Goal: Task Accomplishment & Management: Manage account settings

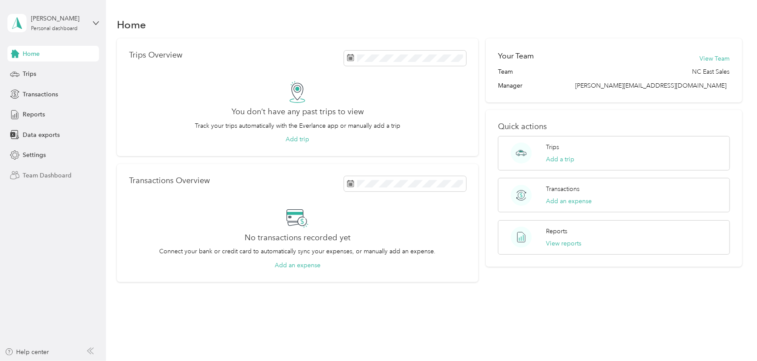
click at [41, 175] on span "Team Dashboard" at bounding box center [47, 175] width 49 height 9
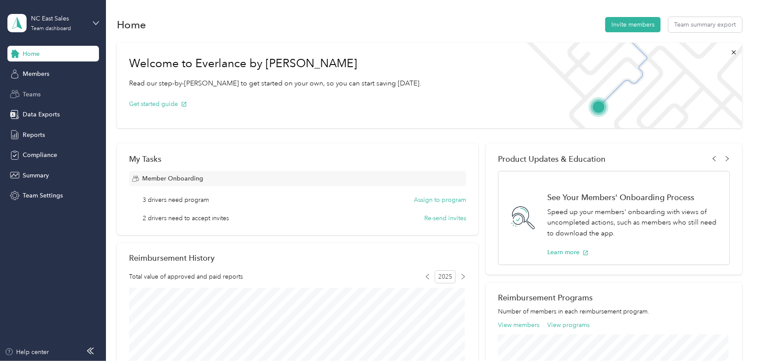
click at [26, 99] on div "Teams" at bounding box center [53, 94] width 92 height 16
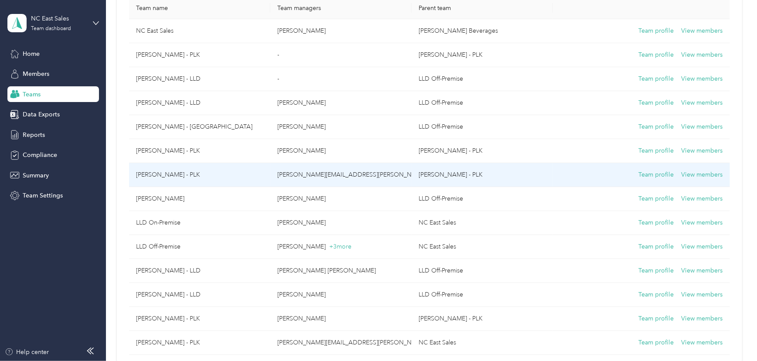
scroll to position [158, 0]
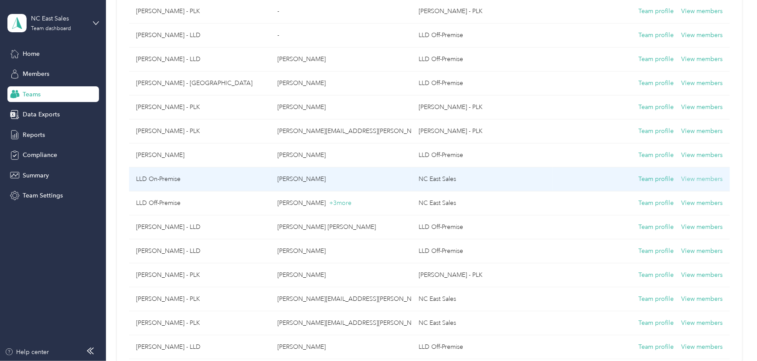
click at [703, 179] on button "View members" at bounding box center [702, 179] width 41 height 10
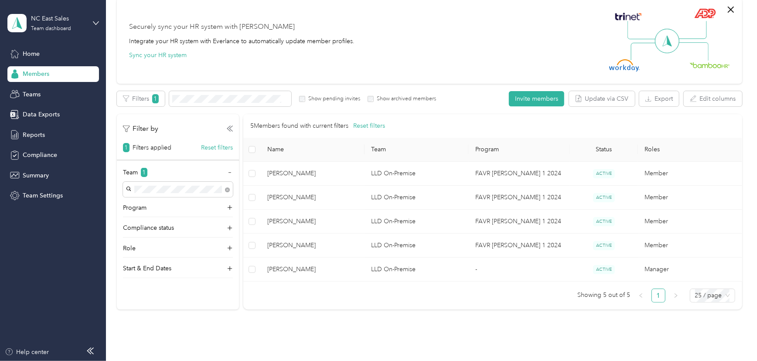
scroll to position [79, 0]
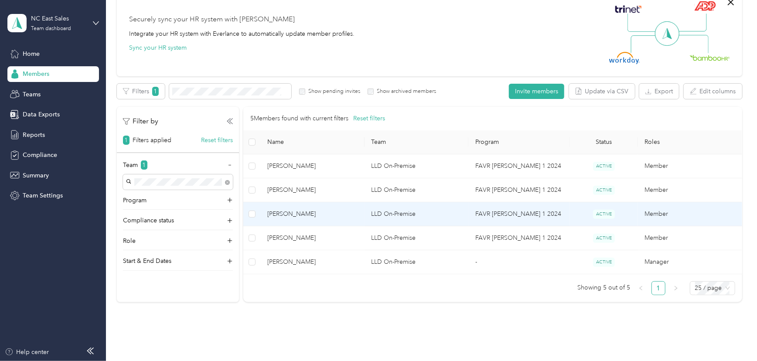
click at [663, 210] on td "Member" at bounding box center [690, 214] width 104 height 24
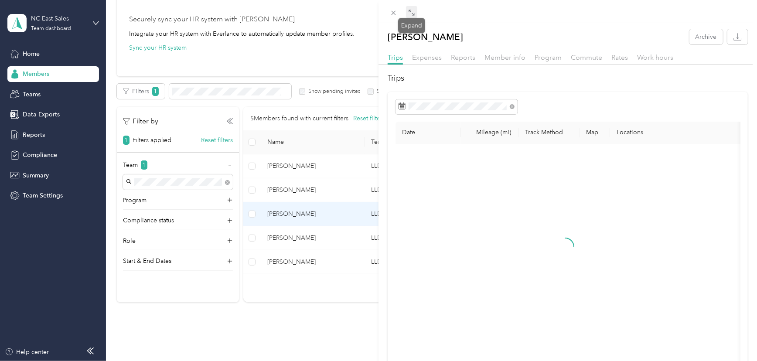
click at [412, 15] on icon at bounding box center [411, 12] width 7 height 7
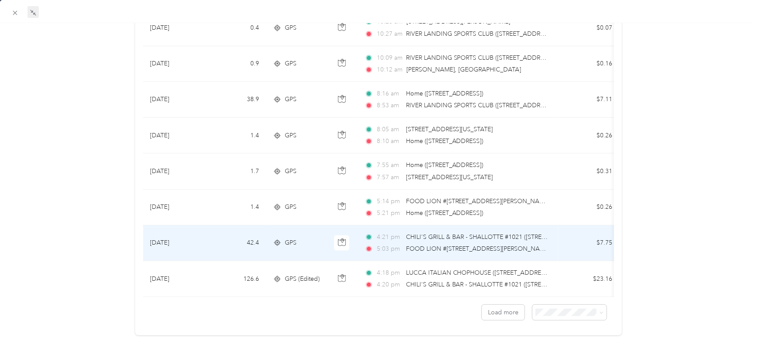
scroll to position [754, 0]
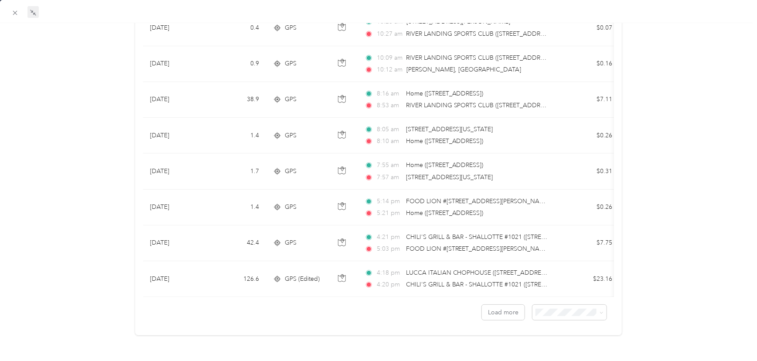
click at [554, 339] on span "50 per load" at bounding box center [550, 337] width 32 height 7
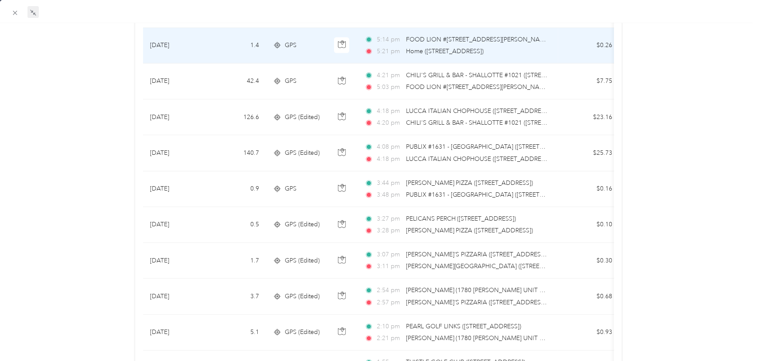
scroll to position [912, 0]
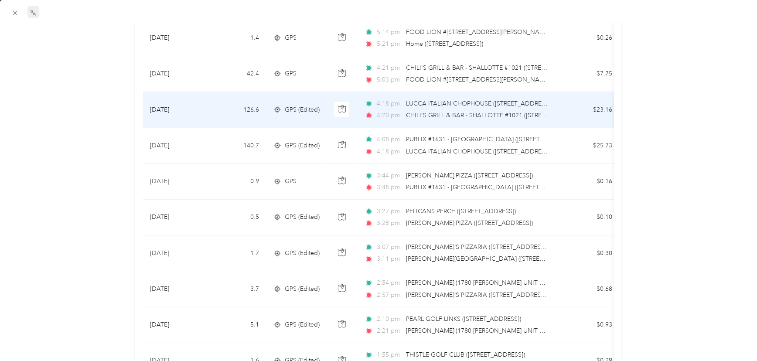
click at [462, 111] on span "CHILI'S GRILL & BAR - SHALLOTTE #1021 ([STREET_ADDRESS])" at bounding box center [477, 116] width 142 height 10
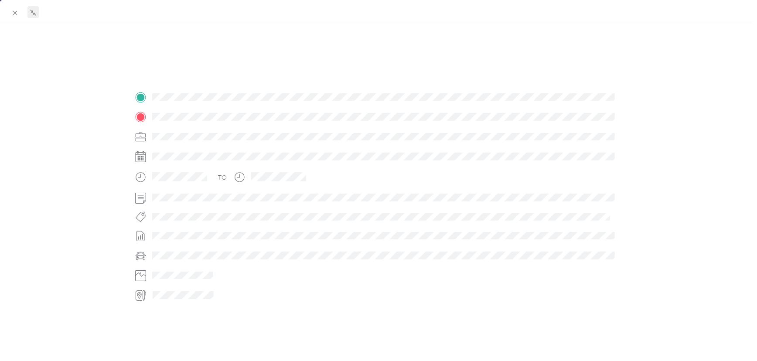
scroll to position [157, 0]
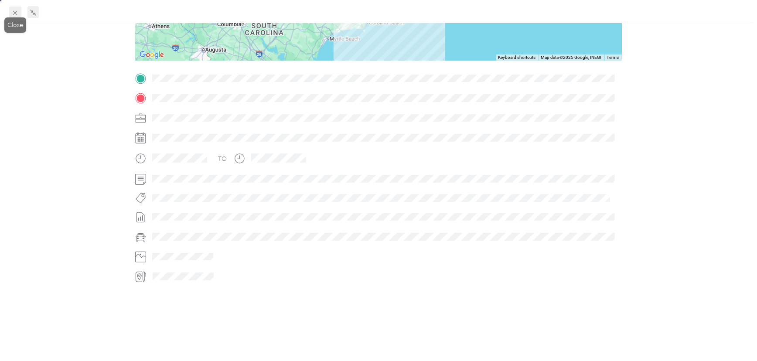
click at [15, 14] on icon at bounding box center [14, 12] width 7 height 7
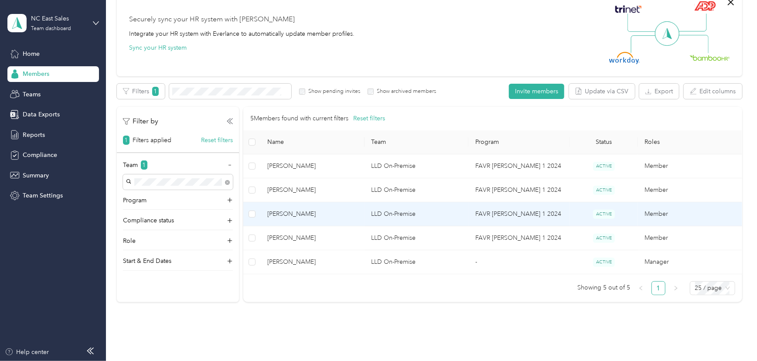
click at [662, 214] on td "Member" at bounding box center [690, 214] width 104 height 24
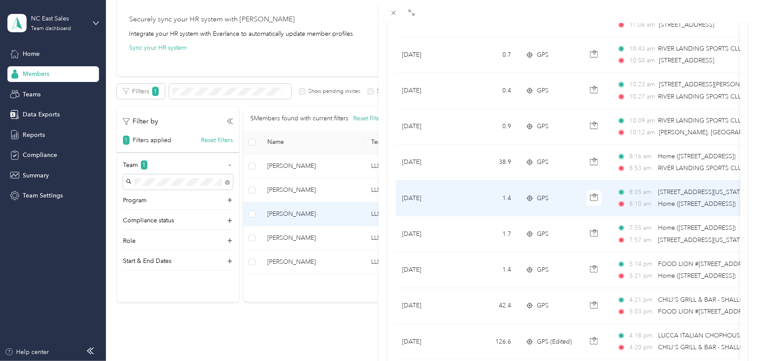
scroll to position [751, 0]
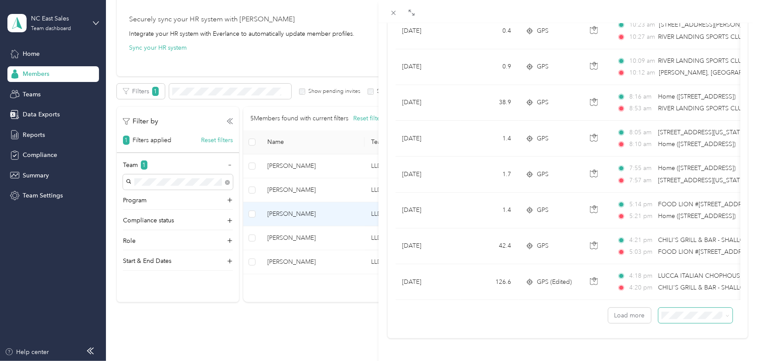
click at [686, 308] on span at bounding box center [696, 315] width 74 height 15
click at [683, 315] on span at bounding box center [696, 315] width 74 height 15
click at [676, 279] on div "50 per load" at bounding box center [690, 278] width 62 height 9
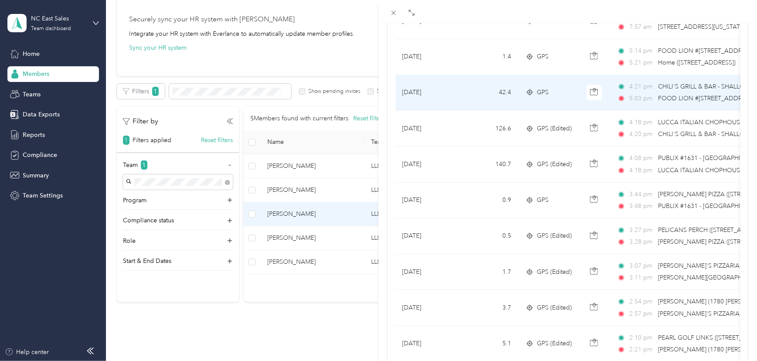
scroll to position [909, 0]
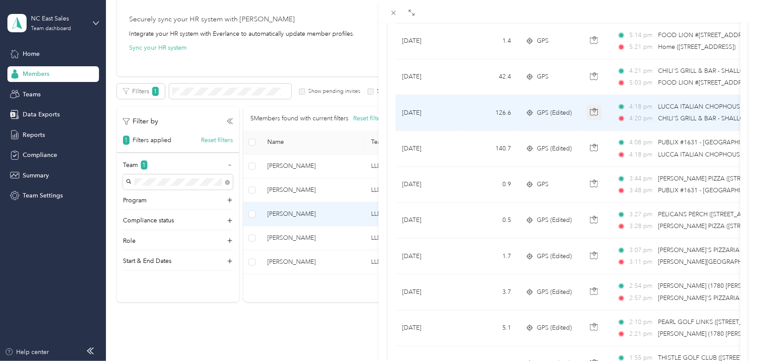
click at [592, 110] on icon "button" at bounding box center [594, 112] width 8 height 8
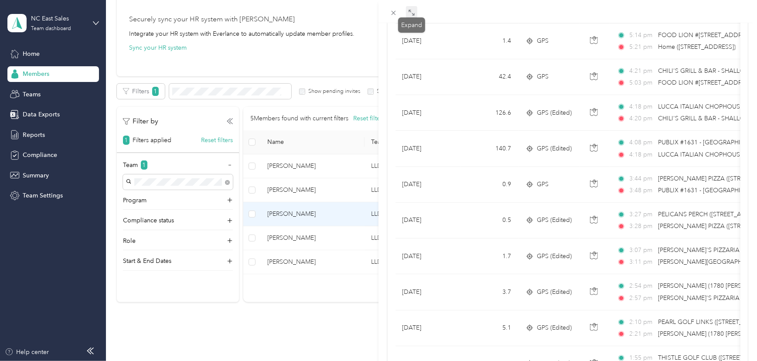
click at [410, 14] on icon at bounding box center [411, 12] width 7 height 7
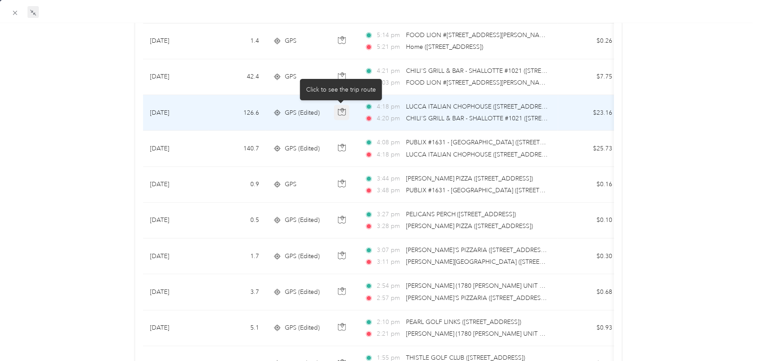
click at [345, 113] on button "button" at bounding box center [342, 113] width 16 height 16
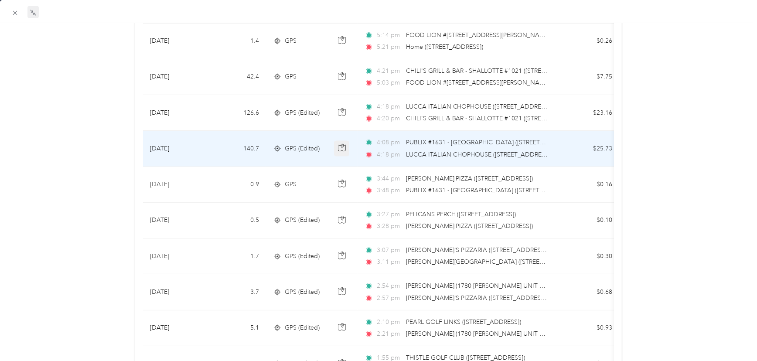
click at [343, 148] on icon "button" at bounding box center [342, 148] width 8 height 8
click at [450, 148] on div "4:08 pm PUBLIX #1631 - [GEOGRAPHIC_DATA] ([STREET_ADDRESS]) 4:18 pm LUCCA ITALI…" at bounding box center [456, 148] width 183 height 21
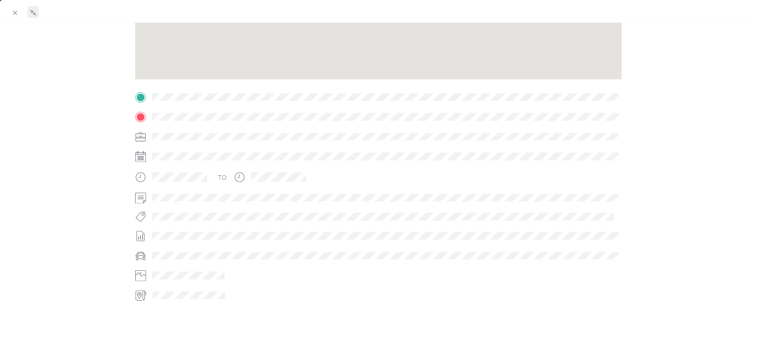
scroll to position [157, 0]
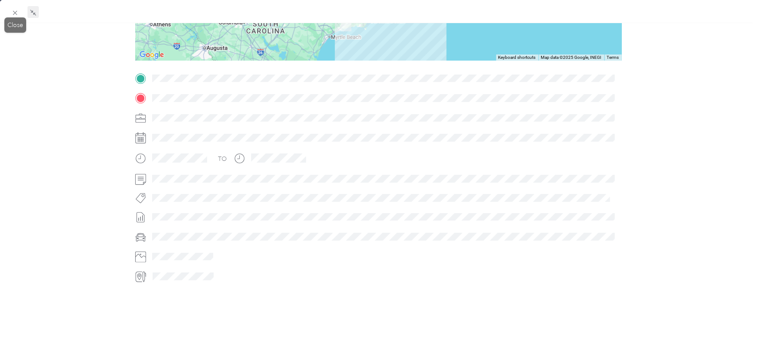
click at [17, 13] on icon at bounding box center [14, 12] width 7 height 7
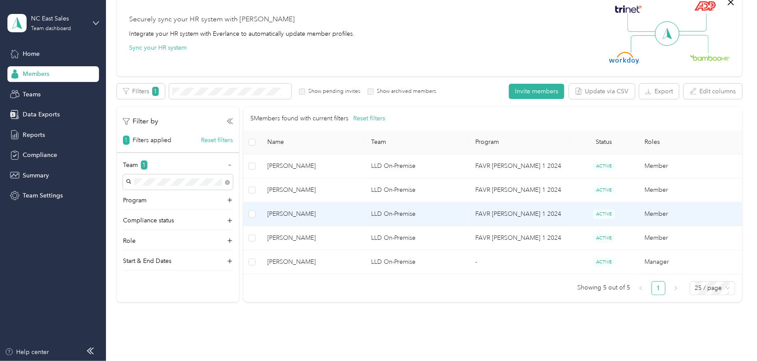
click at [645, 209] on td "Member" at bounding box center [690, 214] width 104 height 24
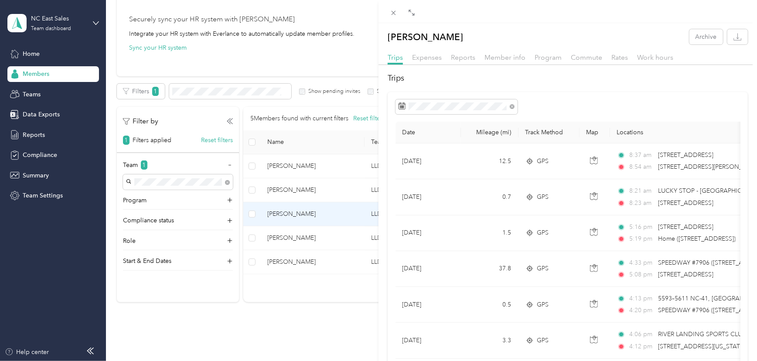
click at [405, 4] on div at bounding box center [568, 11] width 379 height 23
click at [407, 12] on span at bounding box center [411, 12] width 11 height 12
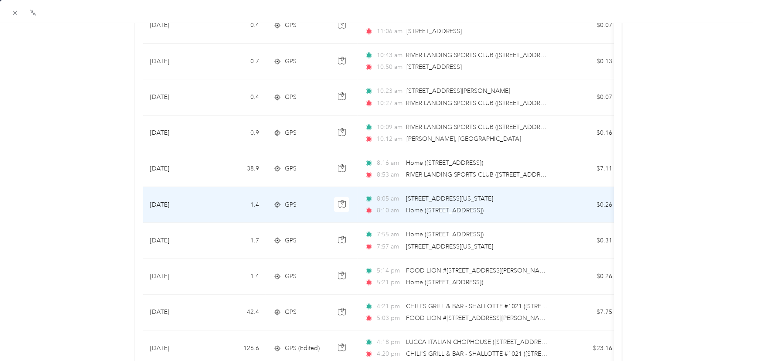
scroll to position [754, 0]
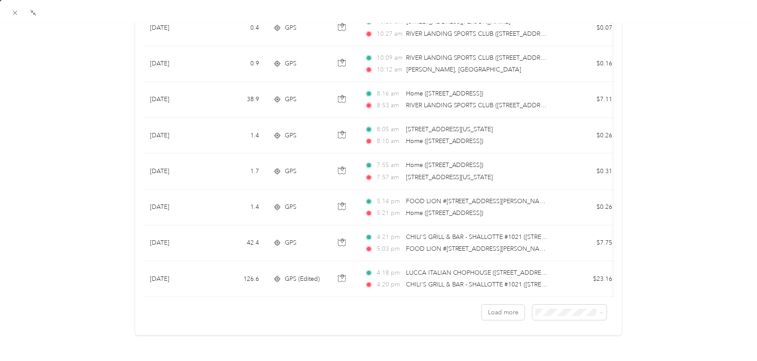
click at [549, 338] on div "50 per load" at bounding box center [565, 337] width 62 height 9
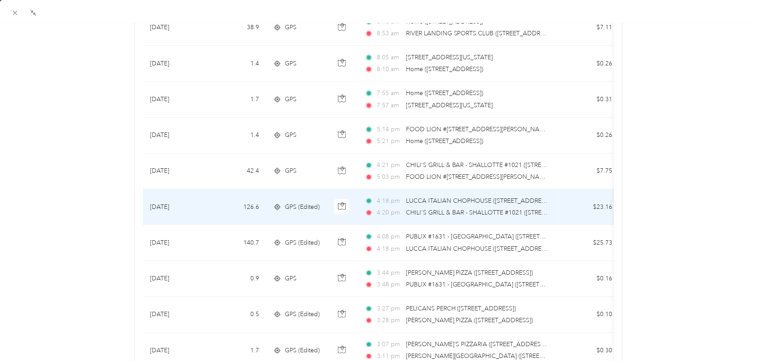
scroll to position [833, 0]
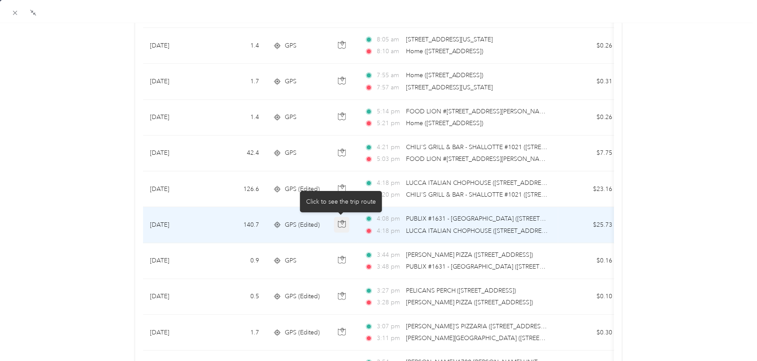
click at [340, 221] on icon "button" at bounding box center [342, 224] width 8 height 8
